Goal: Transaction & Acquisition: Purchase product/service

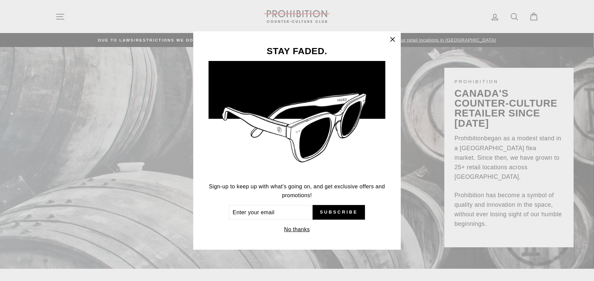
click at [392, 40] on icon "button" at bounding box center [392, 39] width 4 height 4
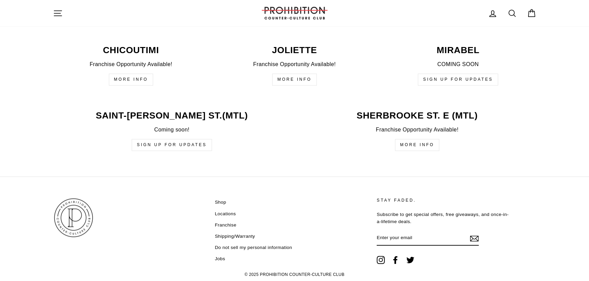
scroll to position [1667, 0]
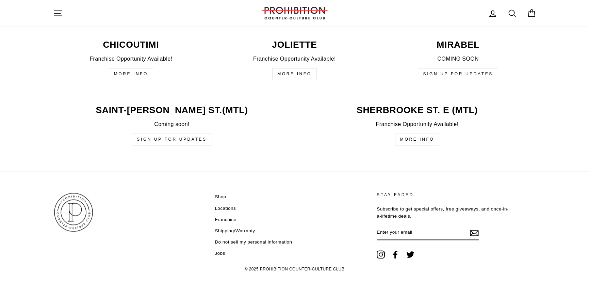
click at [222, 196] on link "Shop" at bounding box center [220, 196] width 11 height 10
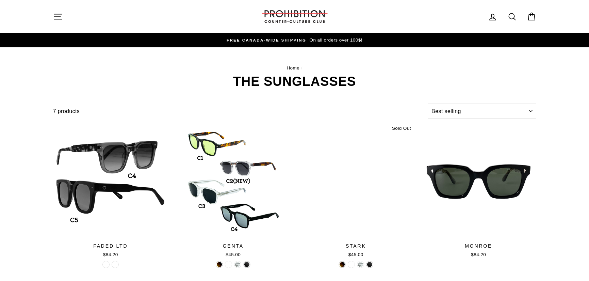
select select "best-selling"
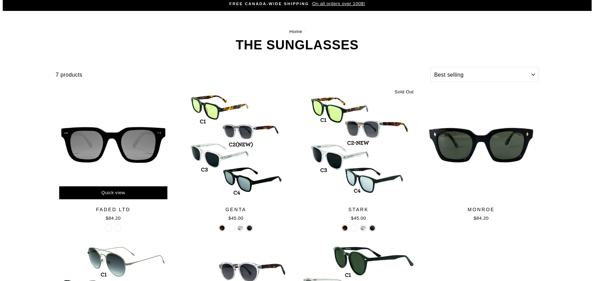
scroll to position [35, 0]
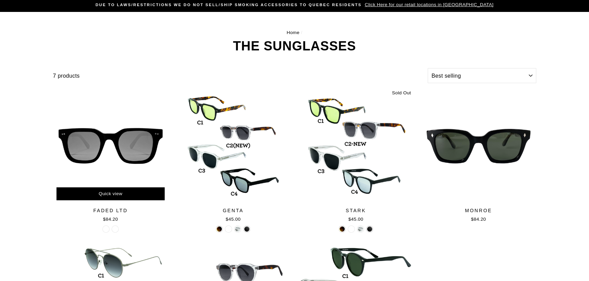
click at [125, 193] on div "Quick view" at bounding box center [110, 193] width 108 height 13
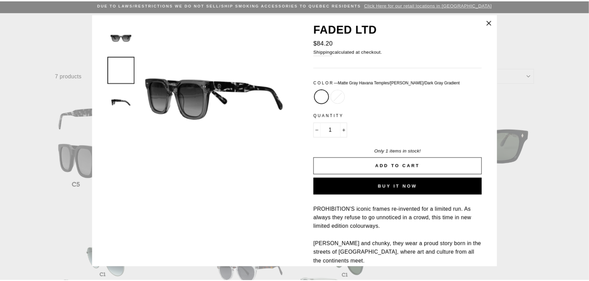
scroll to position [0, 0]
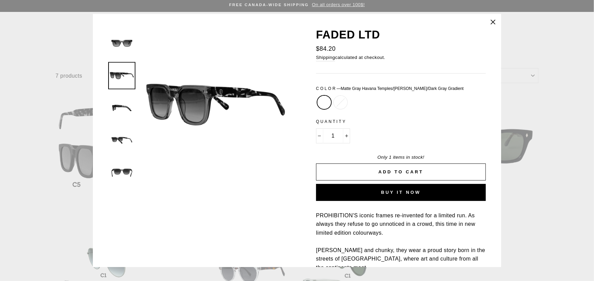
click at [492, 22] on icon "button" at bounding box center [493, 22] width 4 height 4
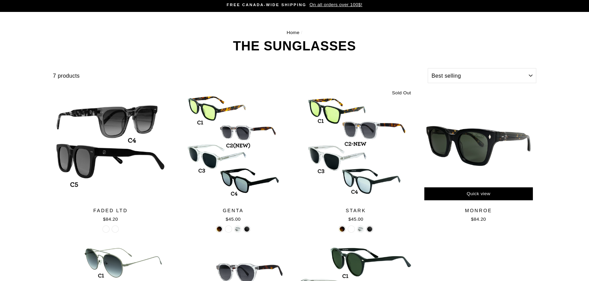
click at [470, 142] on div at bounding box center [478, 145] width 115 height 115
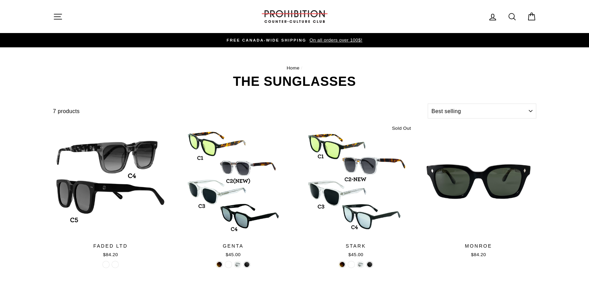
select select "best-selling"
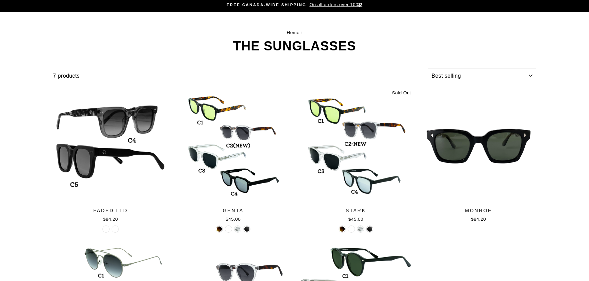
scroll to position [35, 0]
